Goal: Task Accomplishment & Management: Use online tool/utility

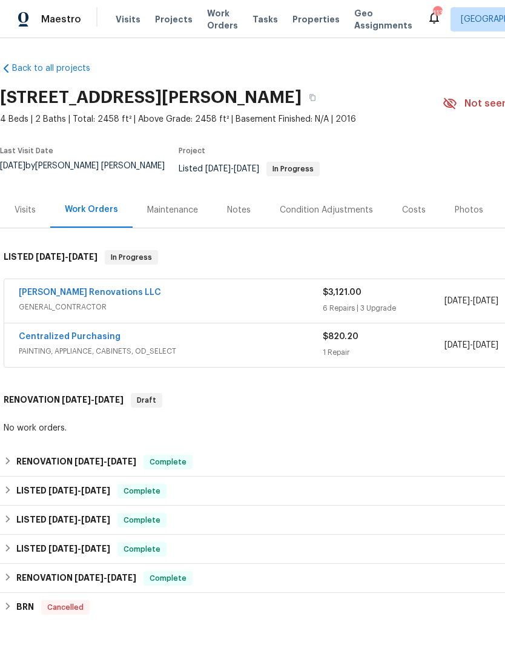
click at [462, 216] on div "Photos" at bounding box center [469, 210] width 28 height 12
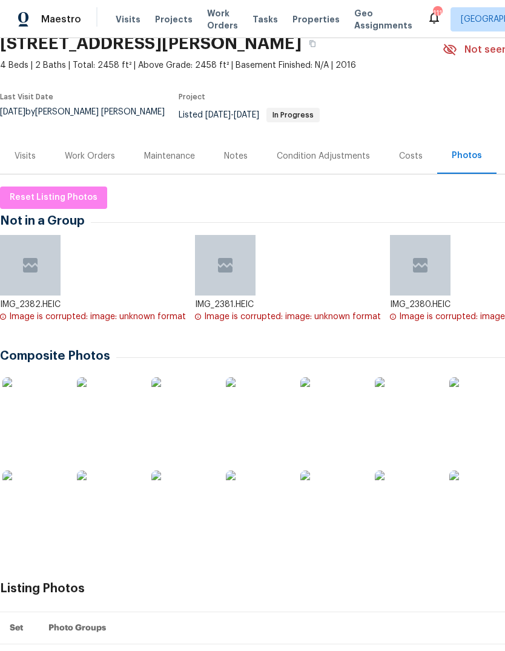
scroll to position [54, 0]
click at [76, 196] on span "Reset Listing Photos" at bounding box center [54, 197] width 88 height 15
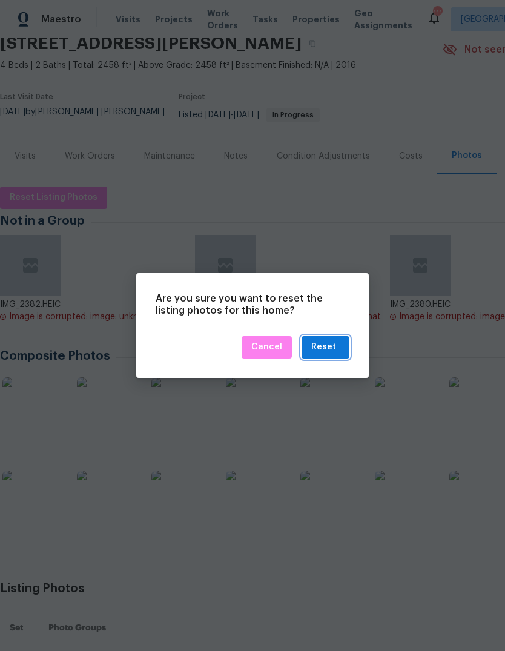
click at [339, 347] on div "Reset" at bounding box center [325, 347] width 28 height 15
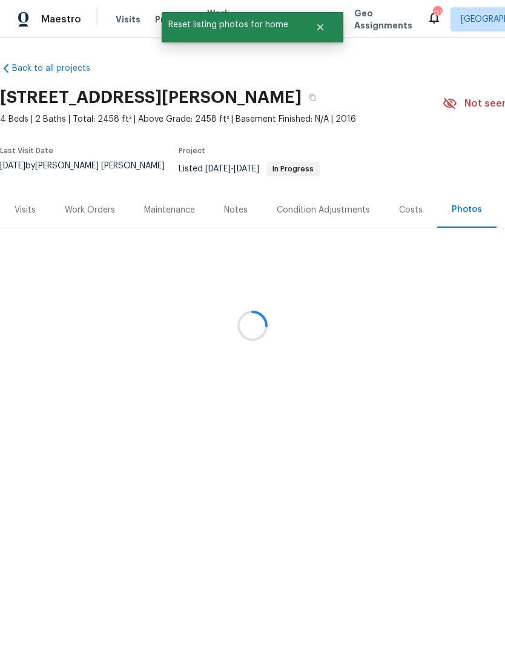
scroll to position [0, 0]
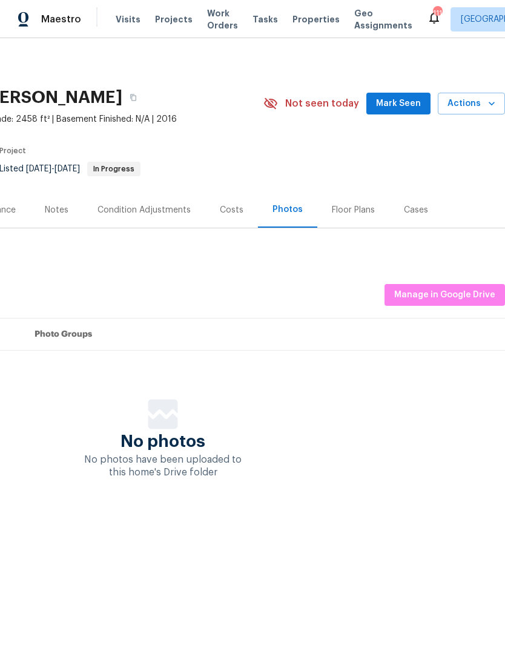
scroll to position [0, 179]
click at [458, 293] on span "Manage in Google Drive" at bounding box center [444, 295] width 101 height 15
